Goal: Task Accomplishment & Management: Manage account settings

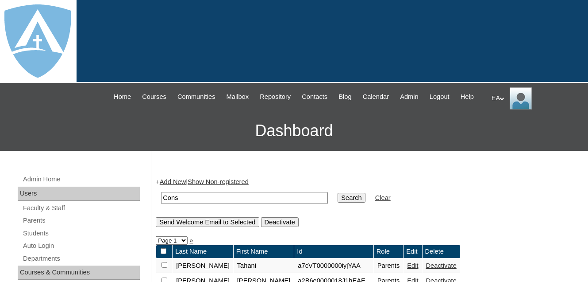
scroll to position [133, 0]
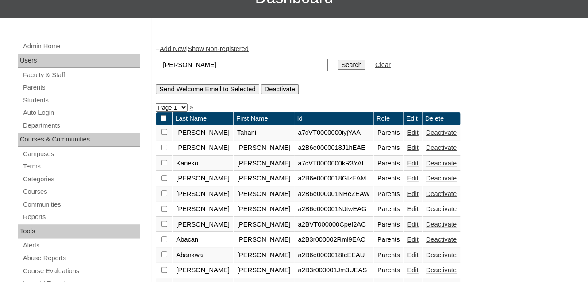
type input "Constance"
click at [338, 70] on input "Search" at bounding box center [351, 65] width 27 height 10
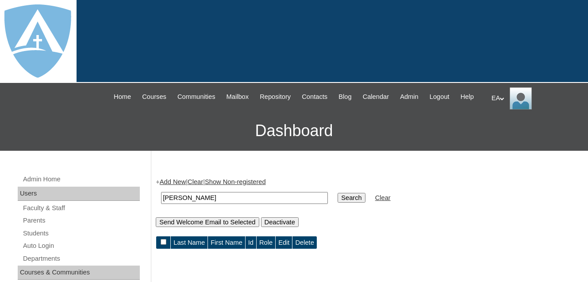
scroll to position [133, 0]
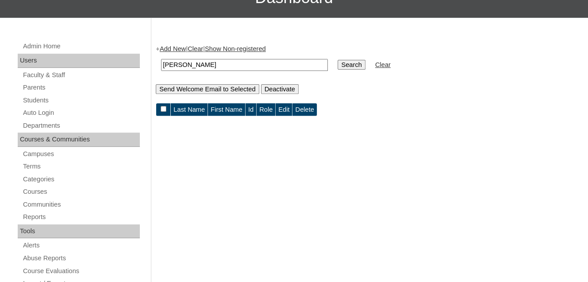
click at [224, 71] on input "[PERSON_NAME]" at bounding box center [244, 65] width 167 height 12
type input "C"
paste input "connie.gibbs2@gmail.com"
type input "[PERSON_NAME][EMAIL_ADDRESS][DOMAIN_NAME]"
click at [338, 70] on input "Search" at bounding box center [351, 65] width 27 height 10
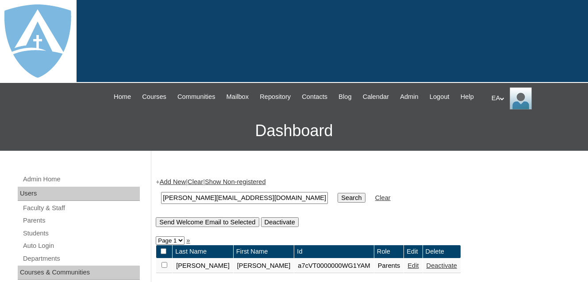
scroll to position [133, 0]
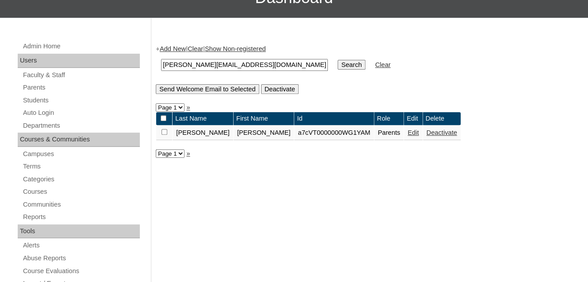
click at [408, 136] on link "Edit" at bounding box center [413, 132] width 11 height 7
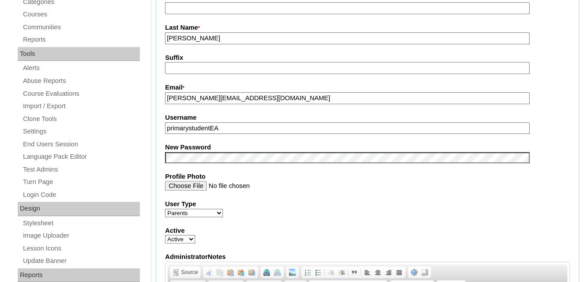
scroll to position [89, 0]
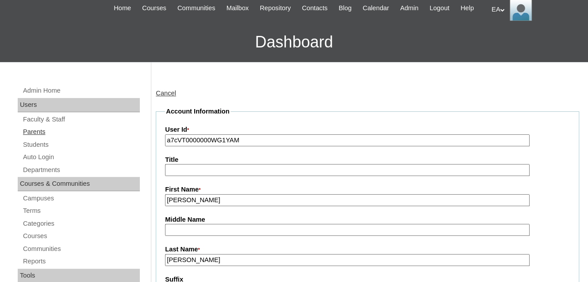
click at [39, 137] on link "Parents" at bounding box center [81, 131] width 118 height 11
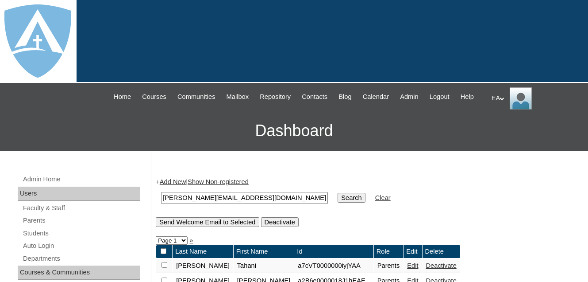
scroll to position [89, 0]
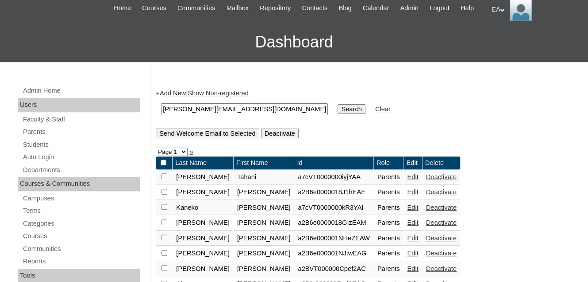
type input "[PERSON_NAME][EMAIL_ADDRESS][DOMAIN_NAME]"
click at [338, 114] on input "Search" at bounding box center [351, 109] width 27 height 10
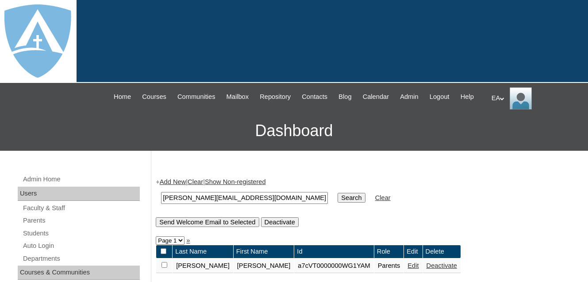
scroll to position [133, 0]
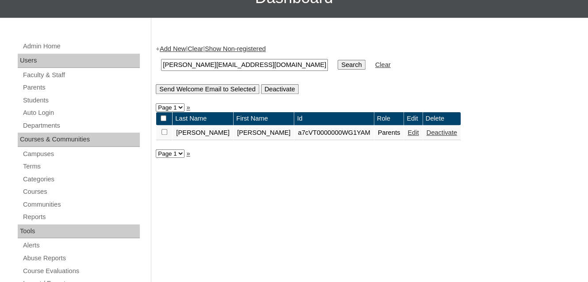
click at [408, 136] on link "Edit" at bounding box center [413, 132] width 11 height 7
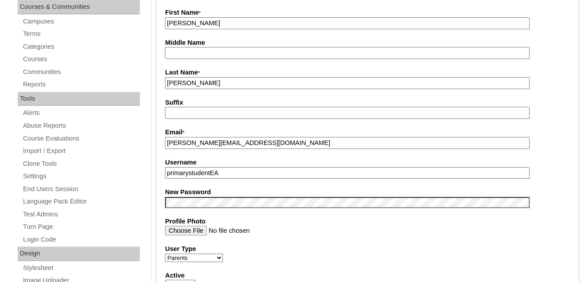
scroll to position [266, 0]
type input "p"
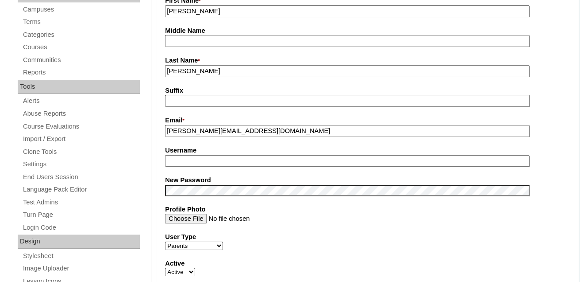
paste input "connie.gibbs2@gmail.com"
type input "connie.gibbs2@gmail.com"
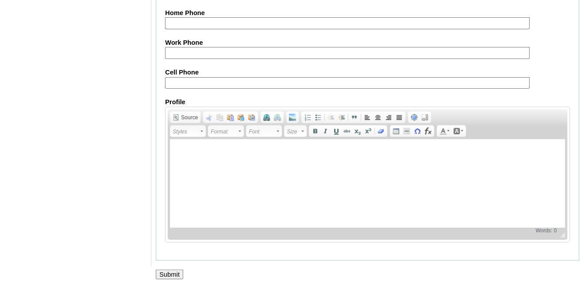
scroll to position [927, 0]
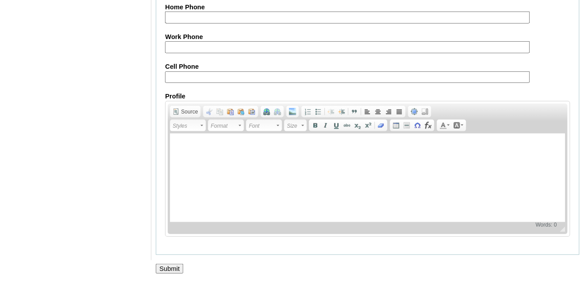
click at [162, 263] on input "Submit" at bounding box center [169, 268] width 27 height 10
